Goal: Task Accomplishment & Management: Manage account settings

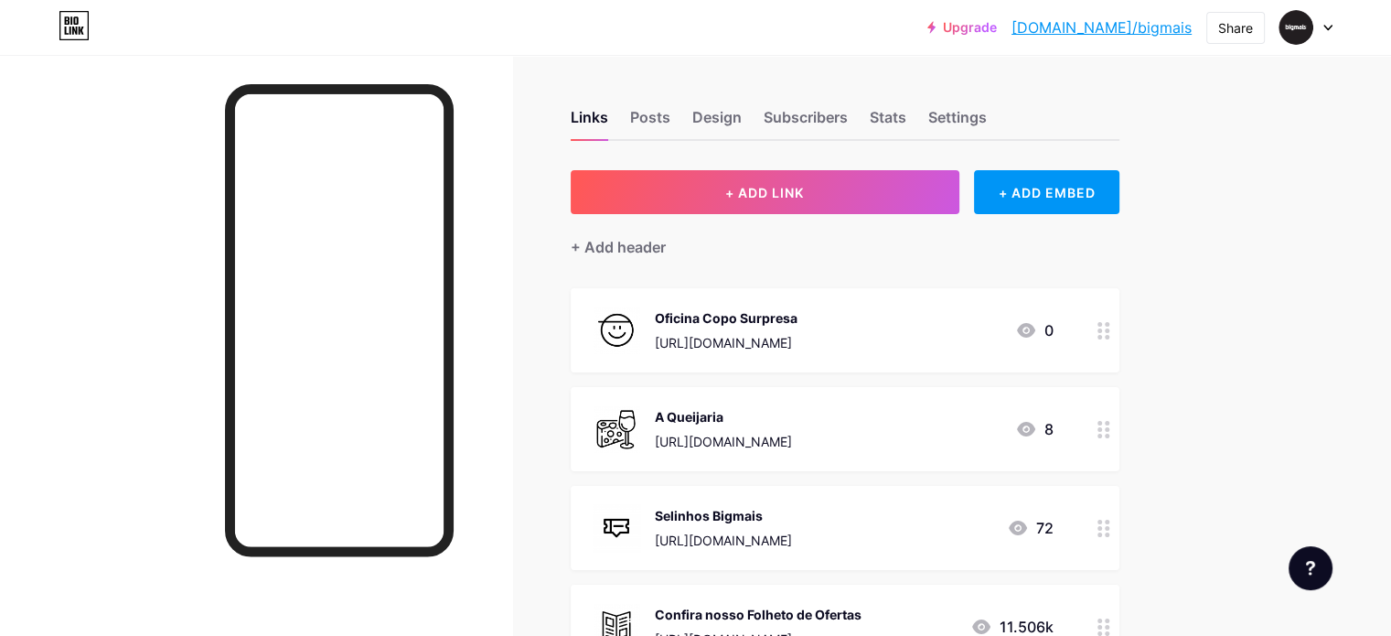
click at [1119, 329] on div at bounding box center [1103, 330] width 31 height 84
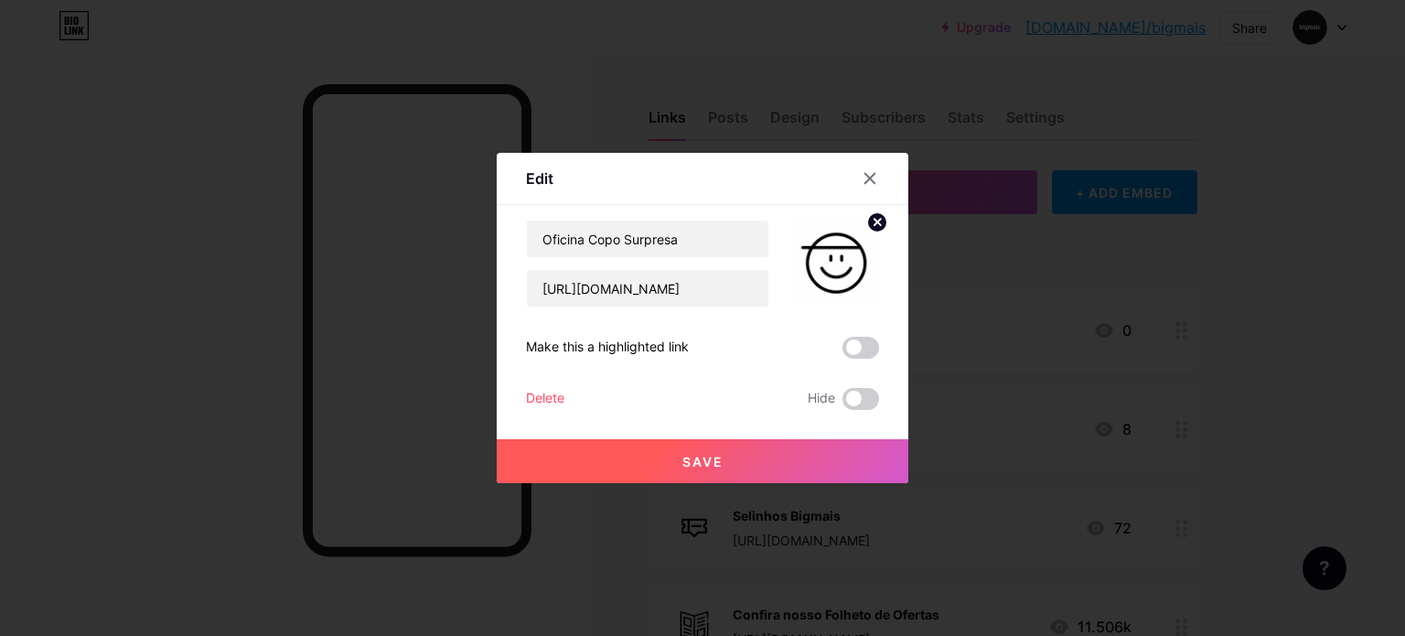
click at [549, 398] on div "Delete" at bounding box center [545, 399] width 38 height 22
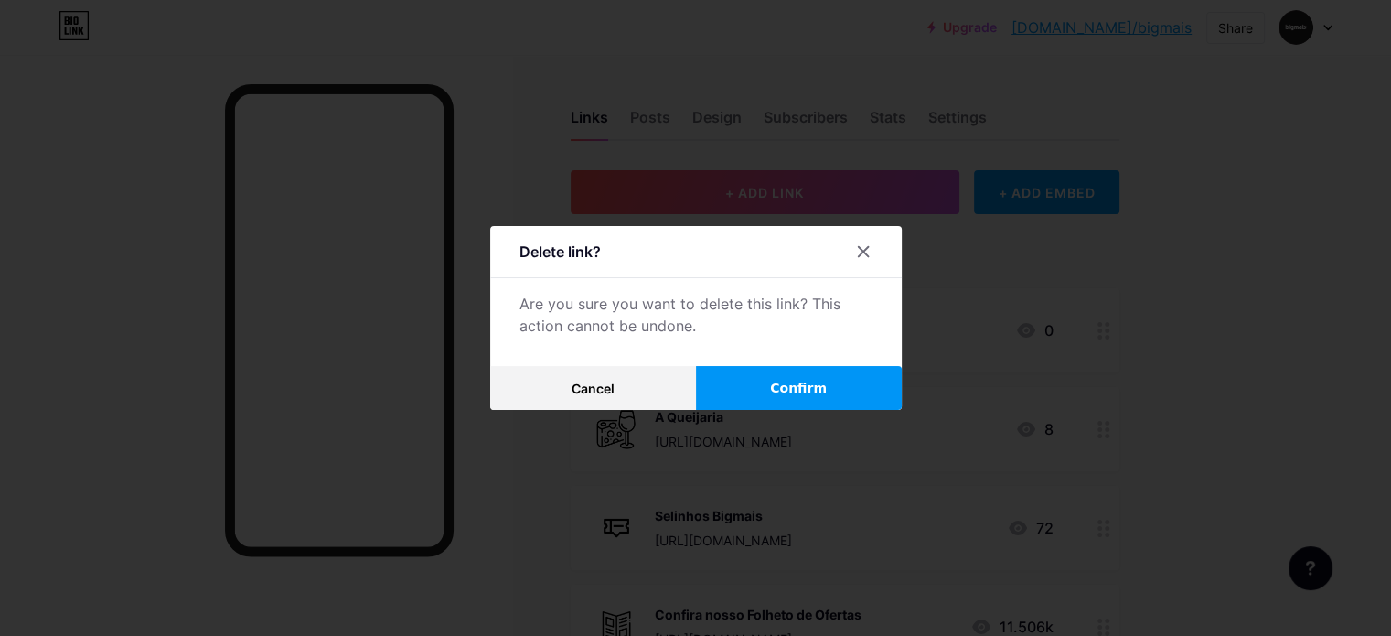
click at [747, 387] on button "Confirm" at bounding box center [799, 388] width 206 height 44
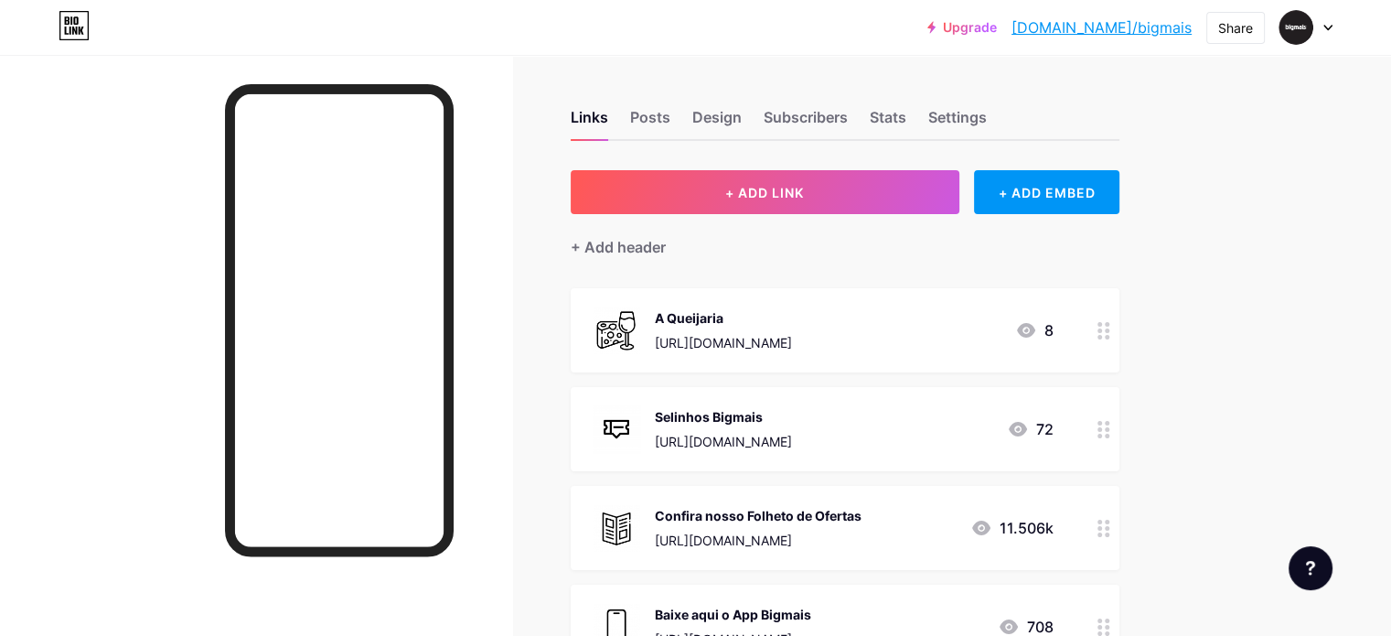
click at [1323, 25] on icon at bounding box center [1327, 28] width 9 height 6
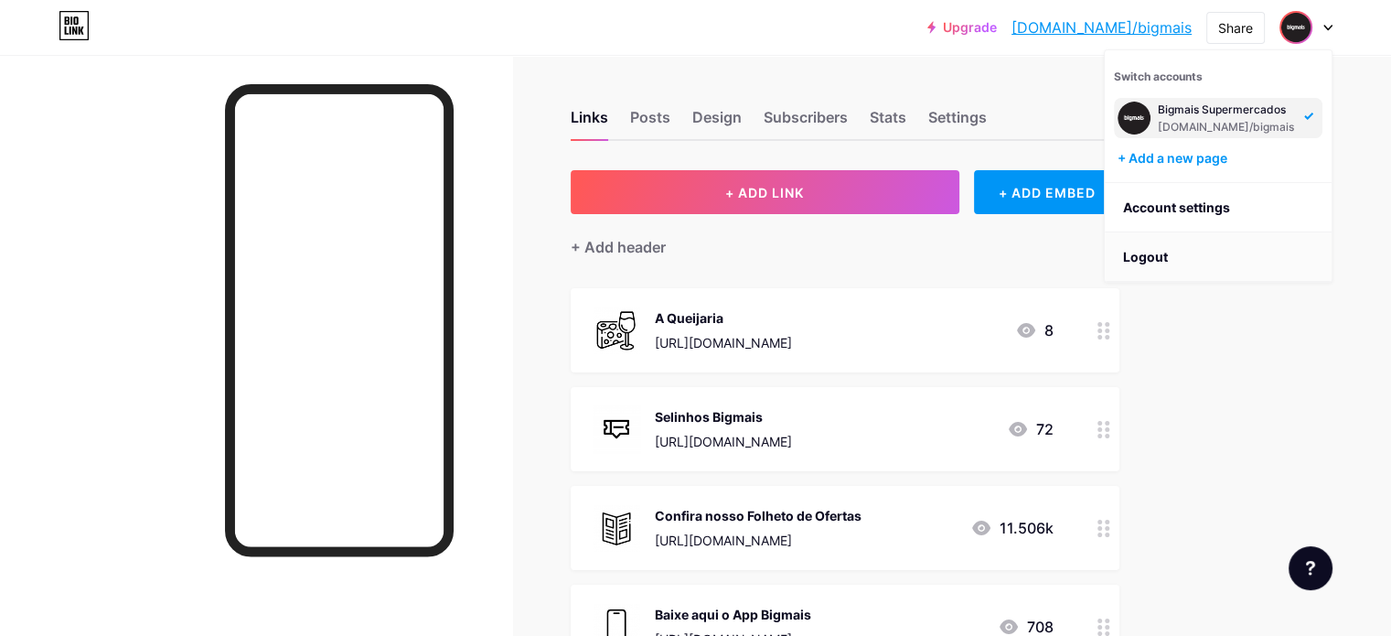
click at [1159, 246] on li "Logout" at bounding box center [1218, 256] width 227 height 49
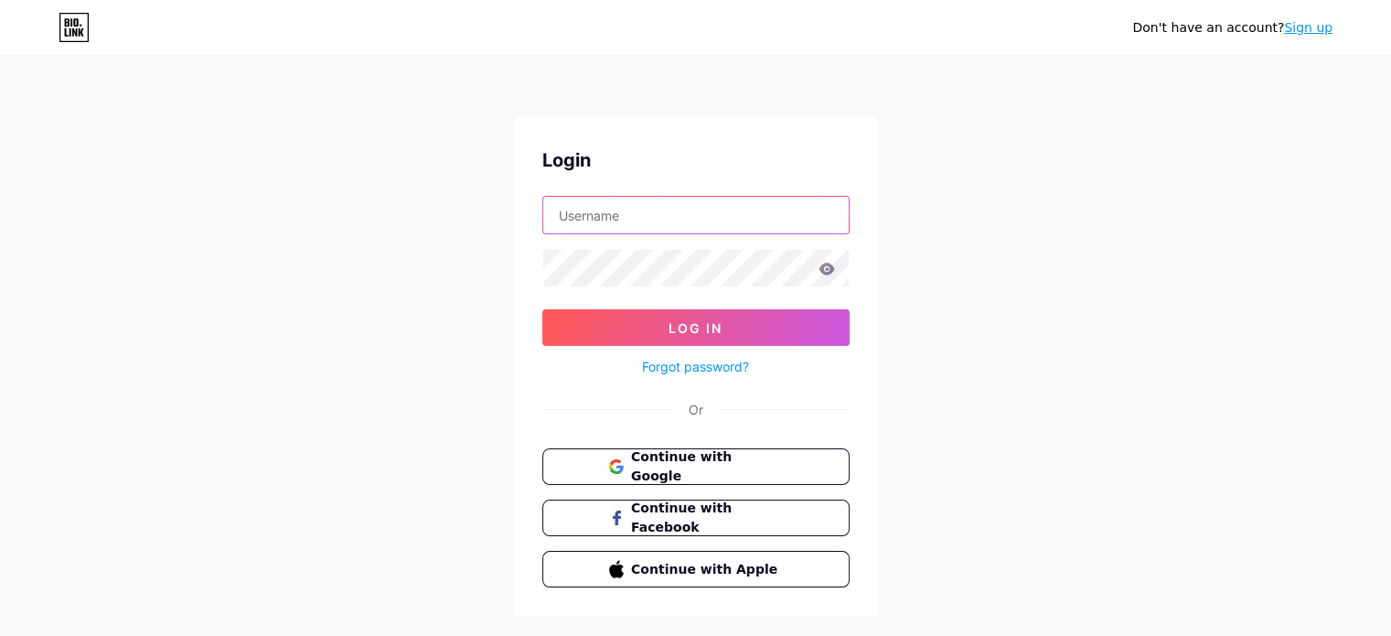
click at [776, 215] on input "text" at bounding box center [695, 215] width 305 height 37
type input "copabigmais"
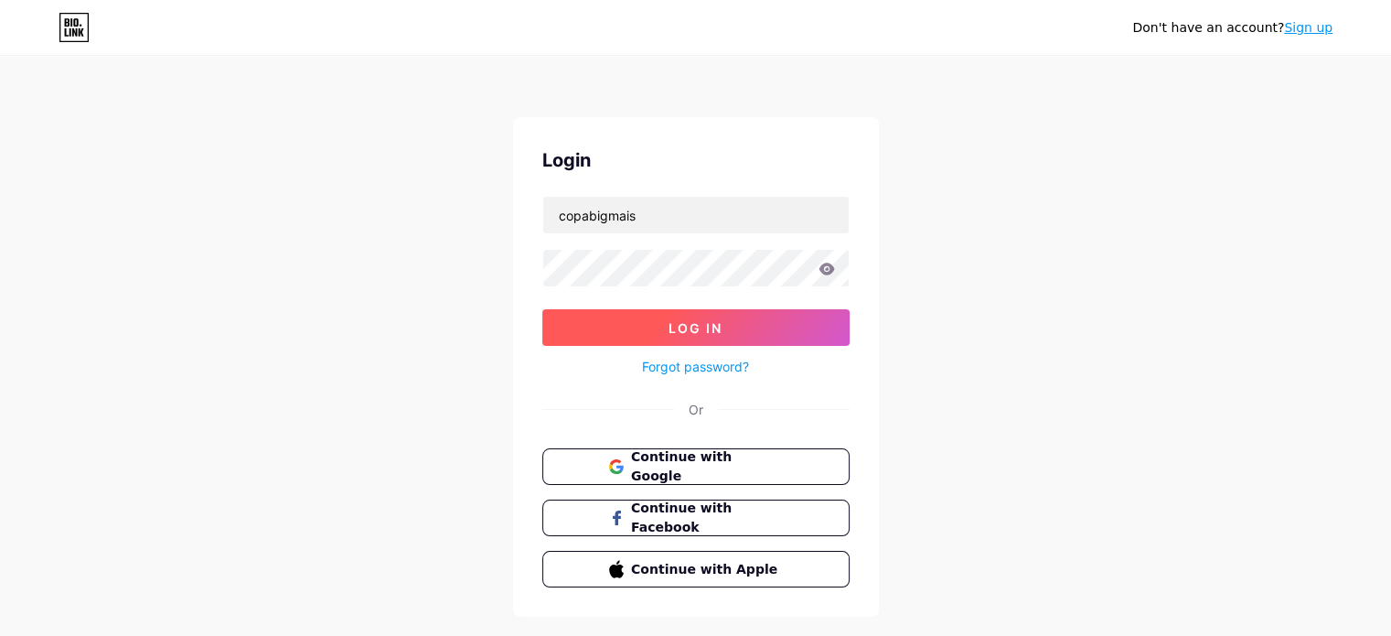
click at [677, 328] on span "Log In" at bounding box center [696, 328] width 54 height 16
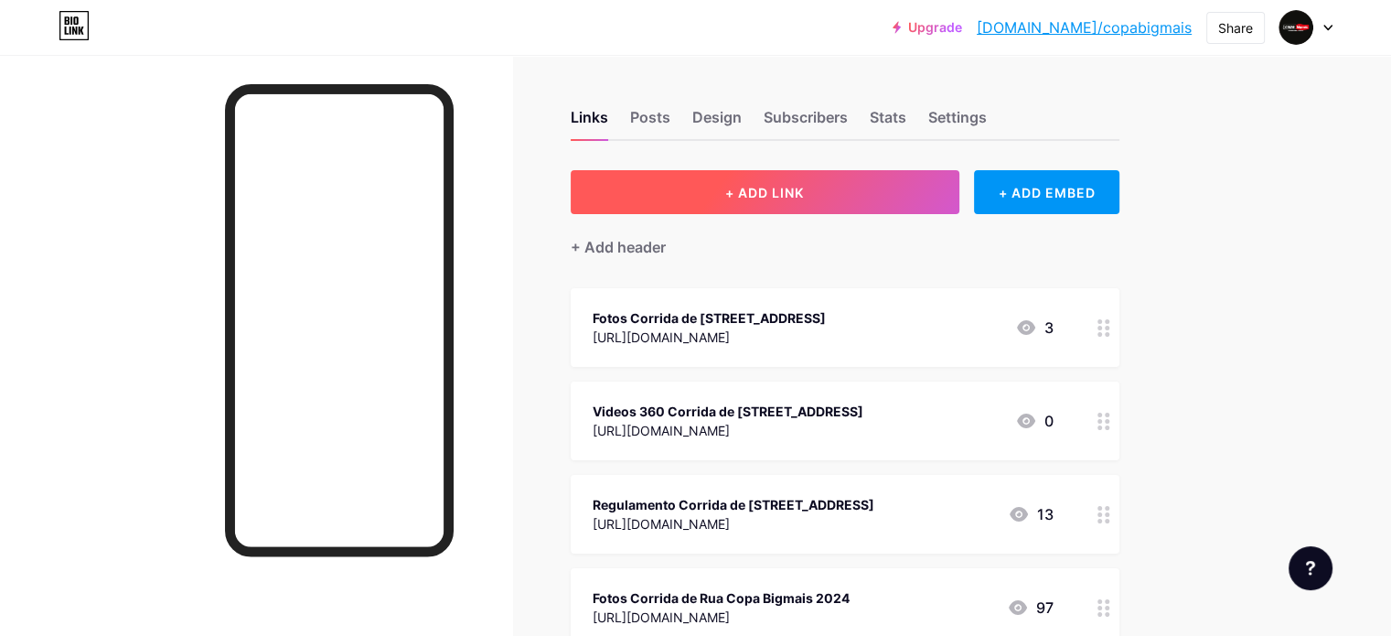
click at [788, 193] on button "+ ADD LINK" at bounding box center [765, 192] width 389 height 44
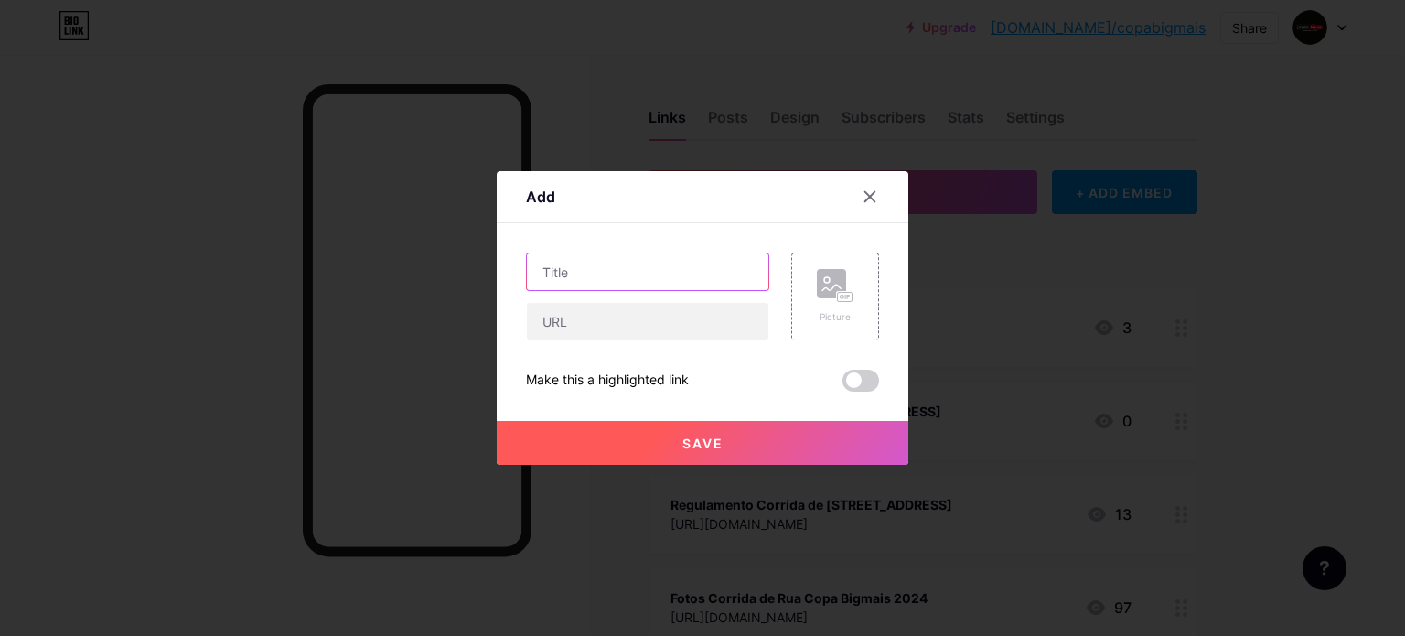
click at [658, 270] on input "text" at bounding box center [647, 271] width 241 height 37
type input "r"
paste input "[URL][DOMAIN_NAME]"
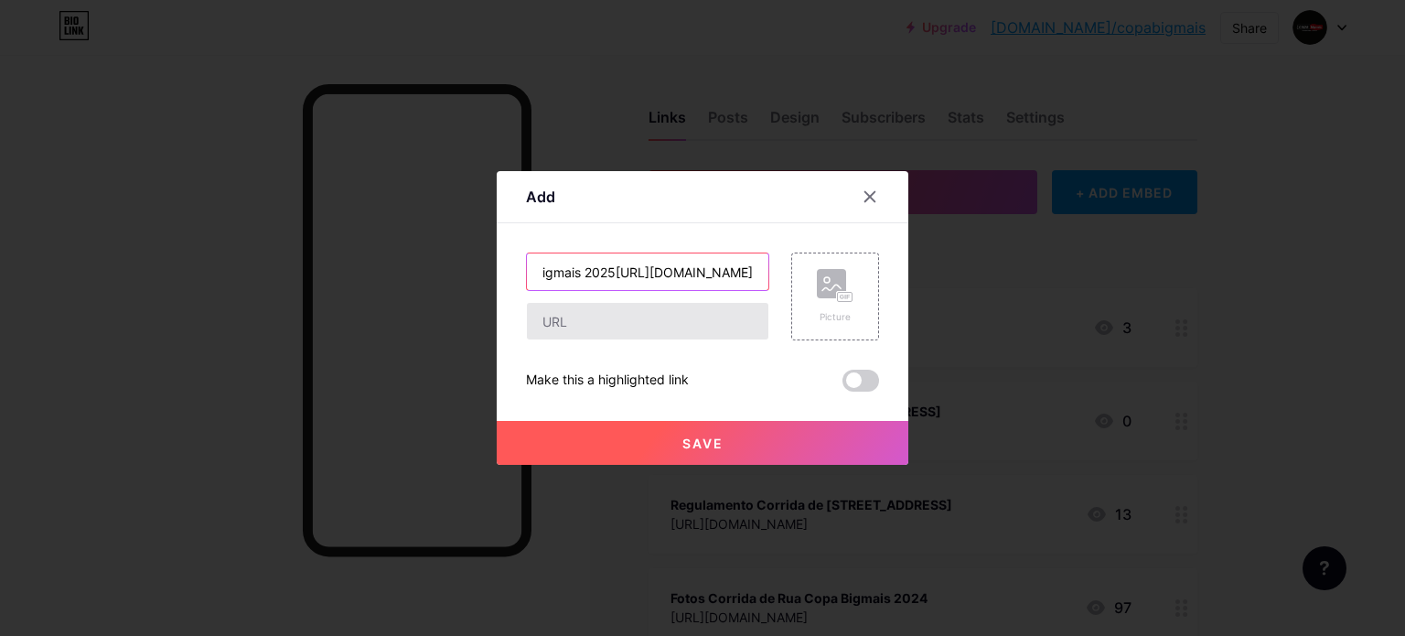
type input "Resultados Corrida de Rua Copa Bigmais 2025[URL][DOMAIN_NAME]"
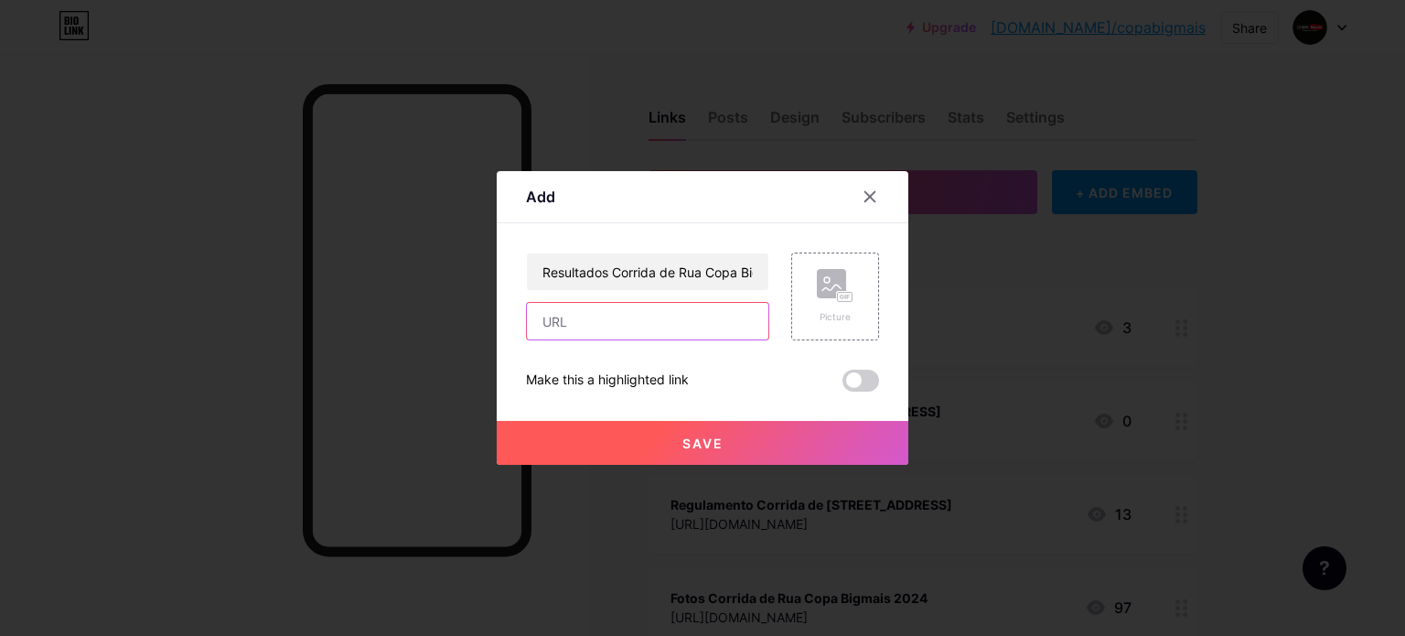
click at [652, 313] on input "text" at bounding box center [647, 321] width 241 height 37
paste input "[URL][DOMAIN_NAME]"
type input "[URL][DOMAIN_NAME]"
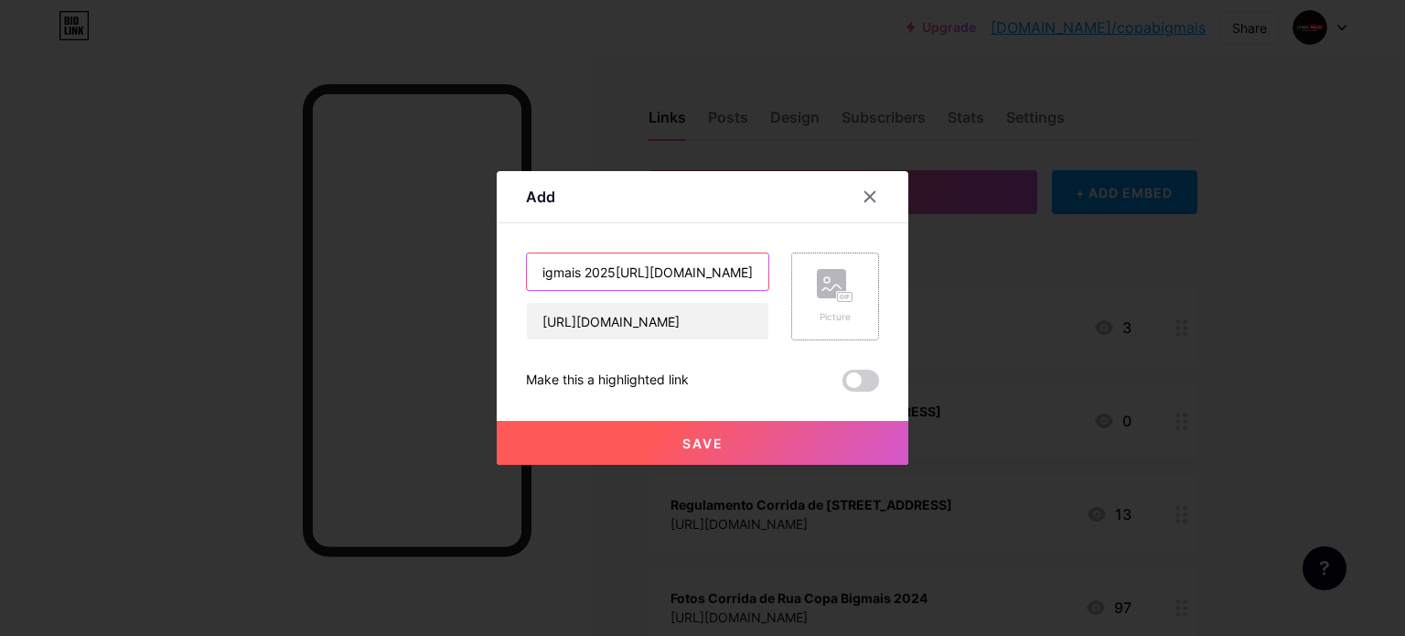
drag, startPoint x: 710, startPoint y: 278, endPoint x: 819, endPoint y: 296, distance: 111.3
click at [819, 296] on div "Resultados Corrida de Rua Copa Bigmais 2025[URL][DOMAIN_NAME] [URL][DOMAIN_NAME…" at bounding box center [702, 296] width 353 height 88
click at [659, 267] on input "Resultados Corrida de Rua Copa Bigmais 2025[URL][DOMAIN_NAME]" at bounding box center [647, 271] width 241 height 37
drag, startPoint x: 596, startPoint y: 266, endPoint x: 978, endPoint y: 249, distance: 381.8
click at [978, 249] on div "Add Content YouTube Play YouTube video without leaving your page. ADD Vimeo Pla…" at bounding box center [702, 318] width 1405 height 636
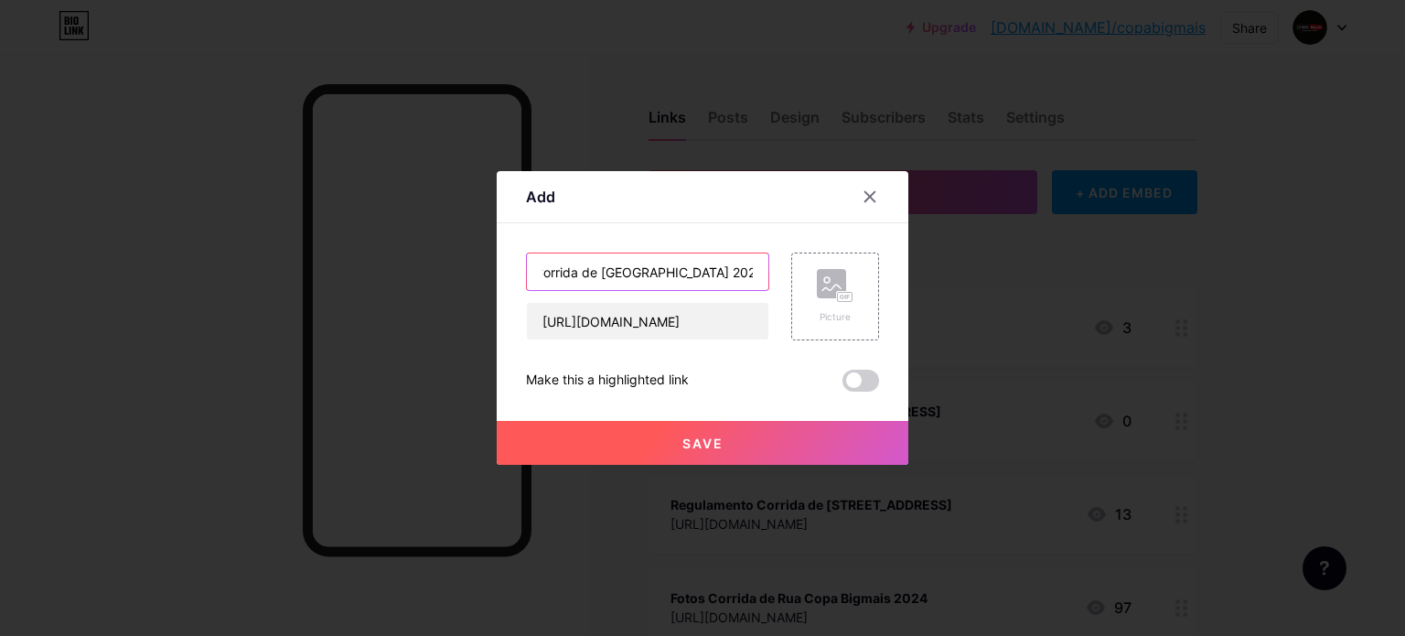
scroll to position [0, 70]
type input "Resultados Corrida de [GEOGRAPHIC_DATA] 2025"
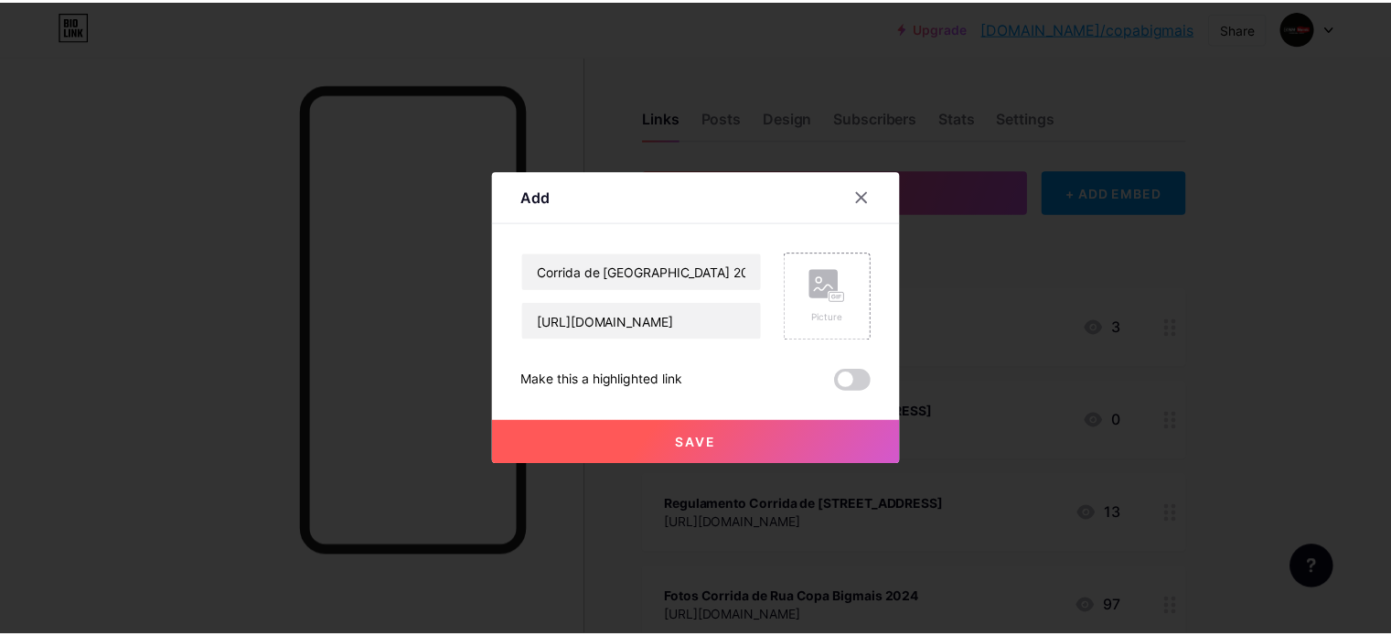
scroll to position [0, 0]
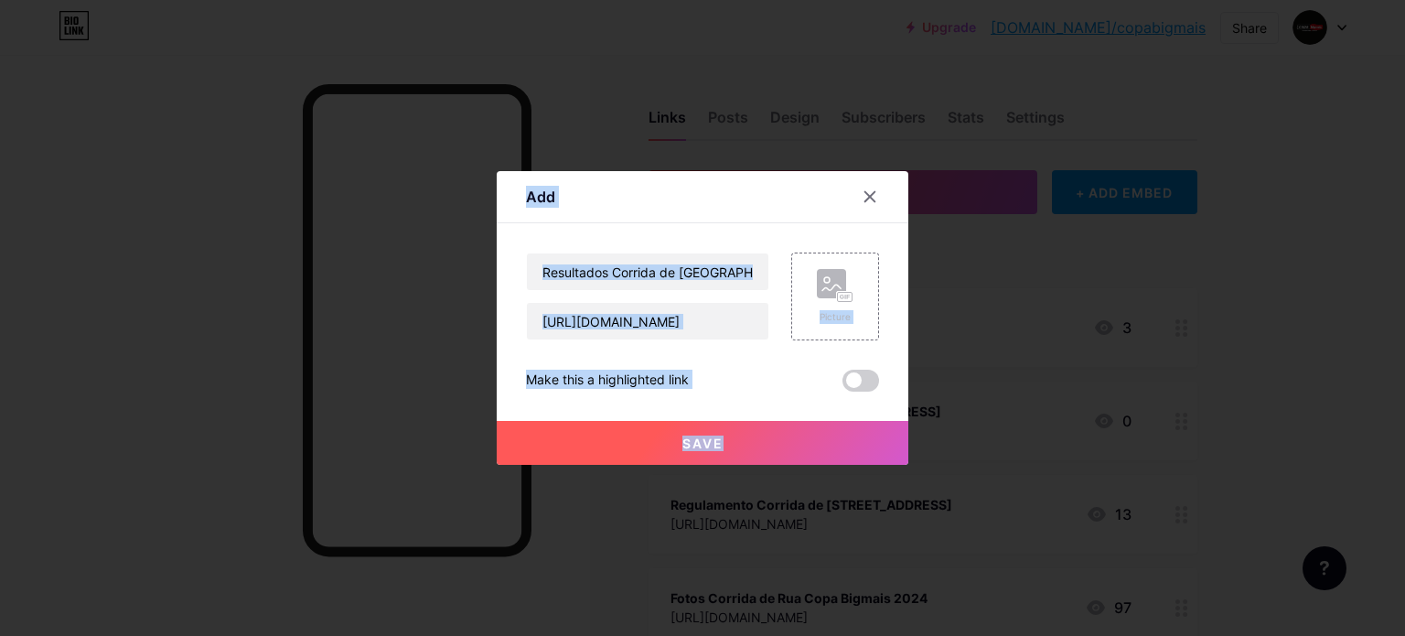
drag, startPoint x: 978, startPoint y: 249, endPoint x: 735, endPoint y: 445, distance: 312.1
click at [735, 445] on div "Add Content YouTube Play YouTube video without leaving your page. ADD Vimeo Pla…" at bounding box center [702, 318] width 1405 height 636
click at [710, 420] on div "Save" at bounding box center [703, 427] width 412 height 73
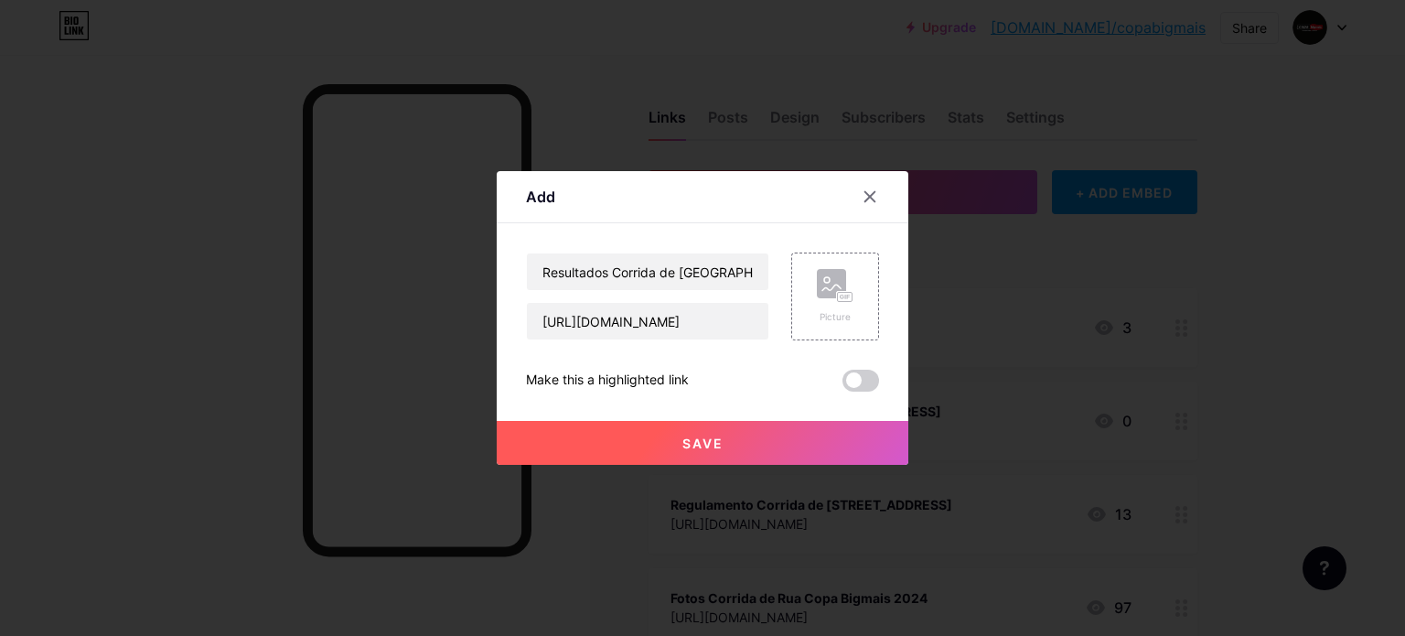
click at [689, 455] on button "Save" at bounding box center [703, 443] width 412 height 44
